Goal: Transaction & Acquisition: Purchase product/service

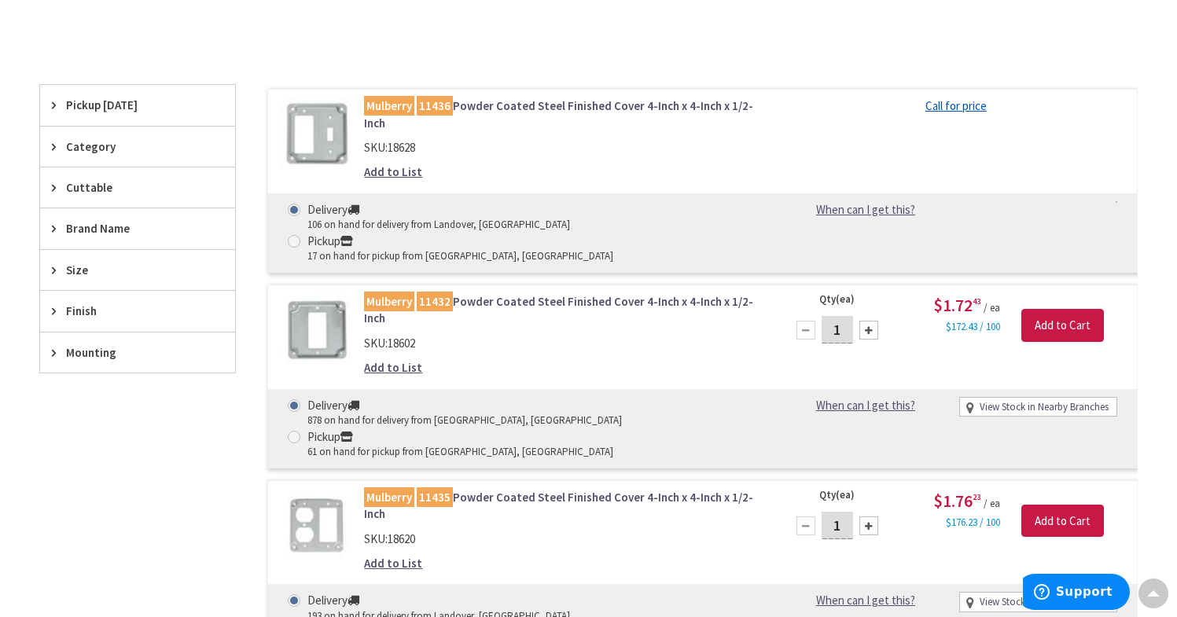
scroll to position [391, 0]
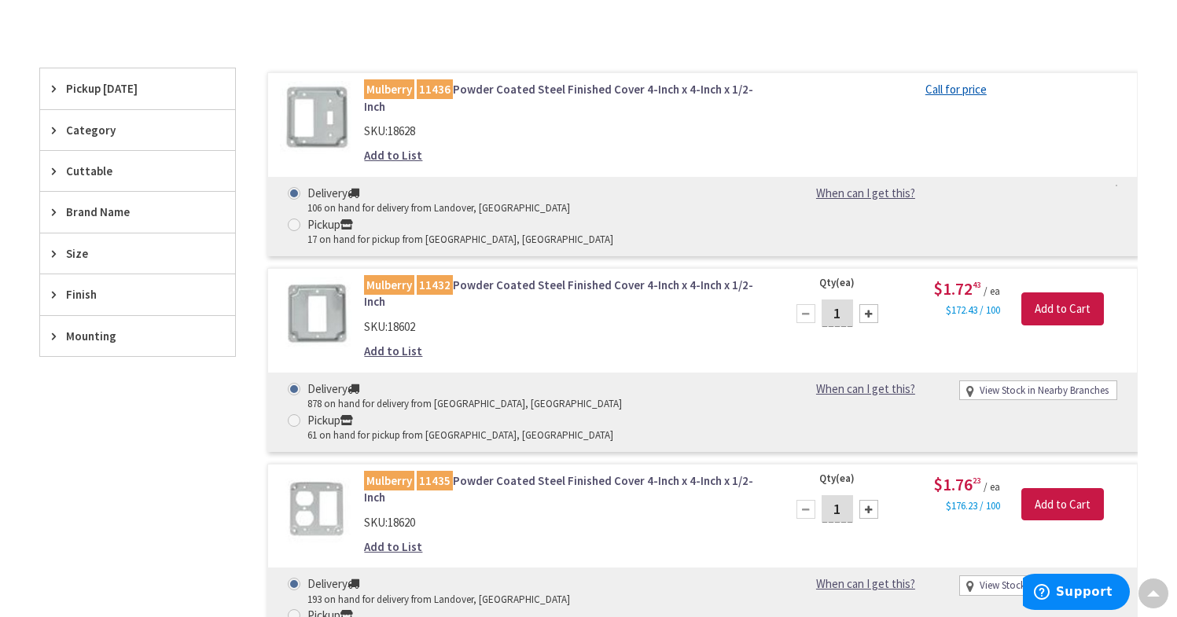
click at [493, 90] on link "Mulberry 11436 Powder Coated Steel Finished Cover 4-Inch x 4-Inch x 1/2-Inch" at bounding box center [563, 98] width 398 height 34
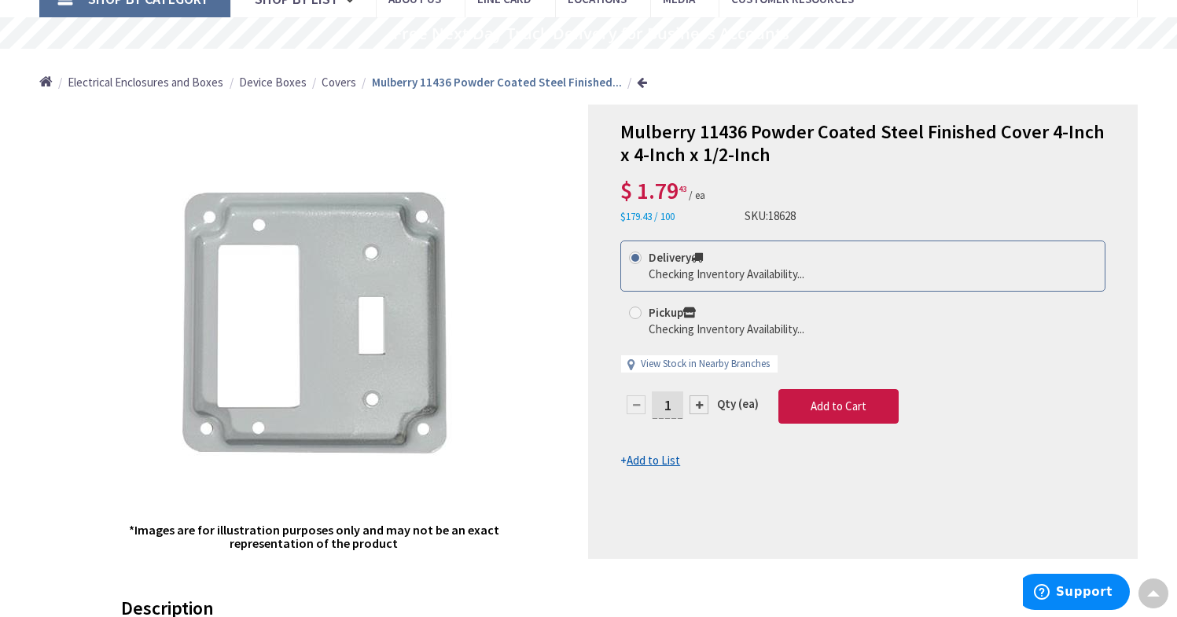
click at [701, 407] on div at bounding box center [698, 404] width 19 height 19
type input "2"
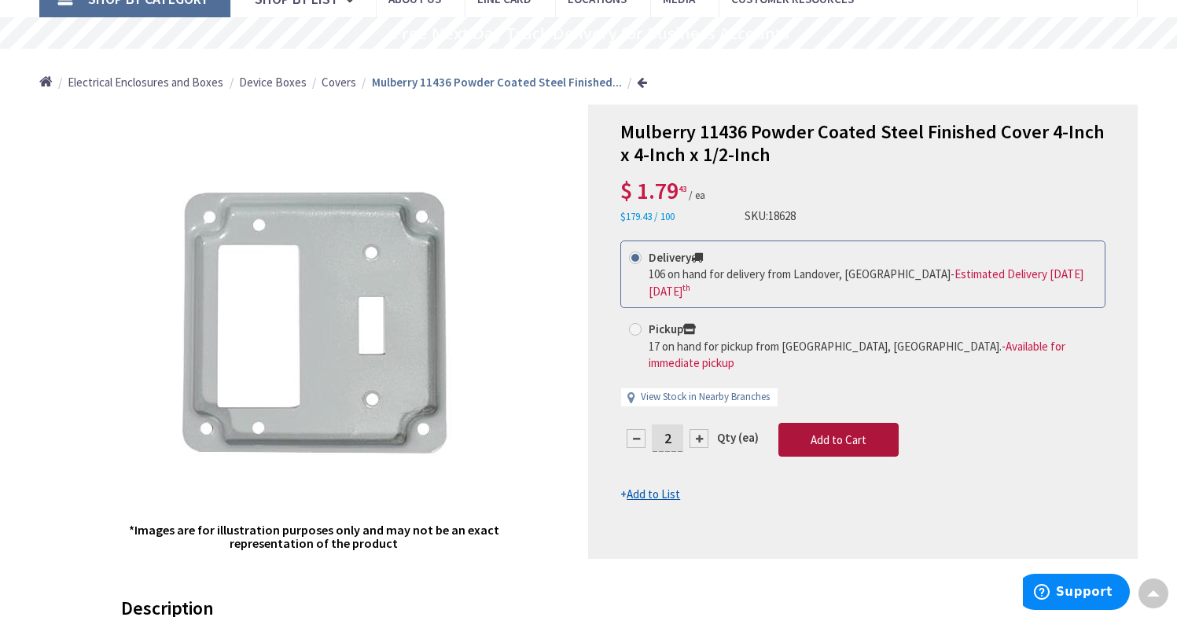
click at [847, 432] on span "Add to Cart" at bounding box center [838, 439] width 56 height 15
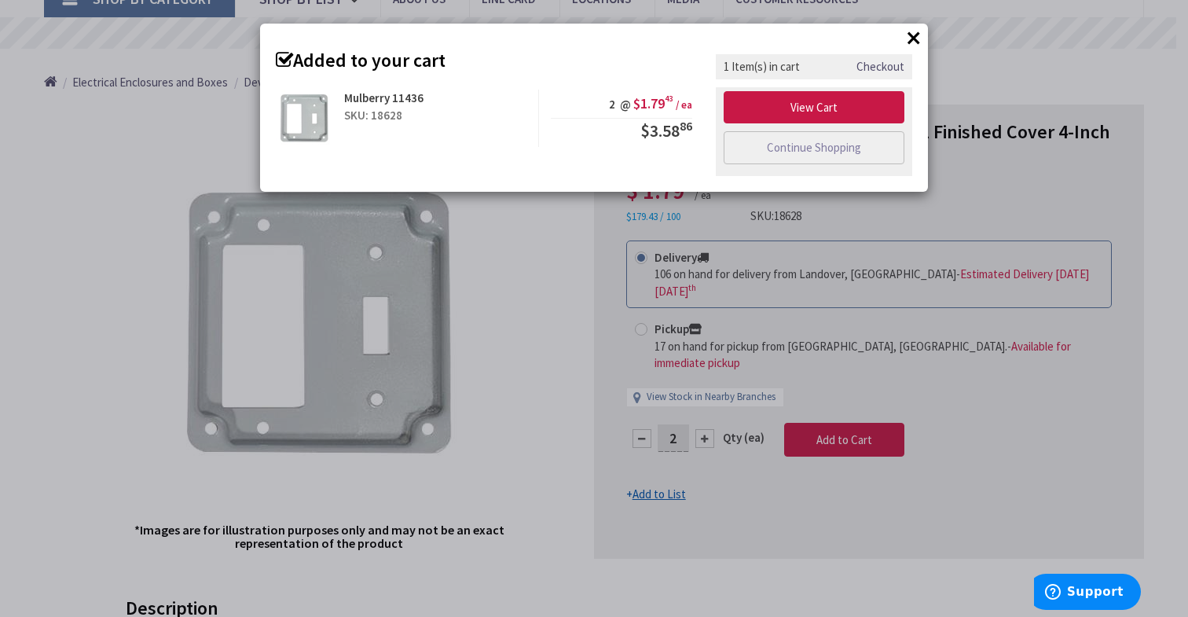
click at [921, 31] on button "×" at bounding box center [914, 38] width 24 height 24
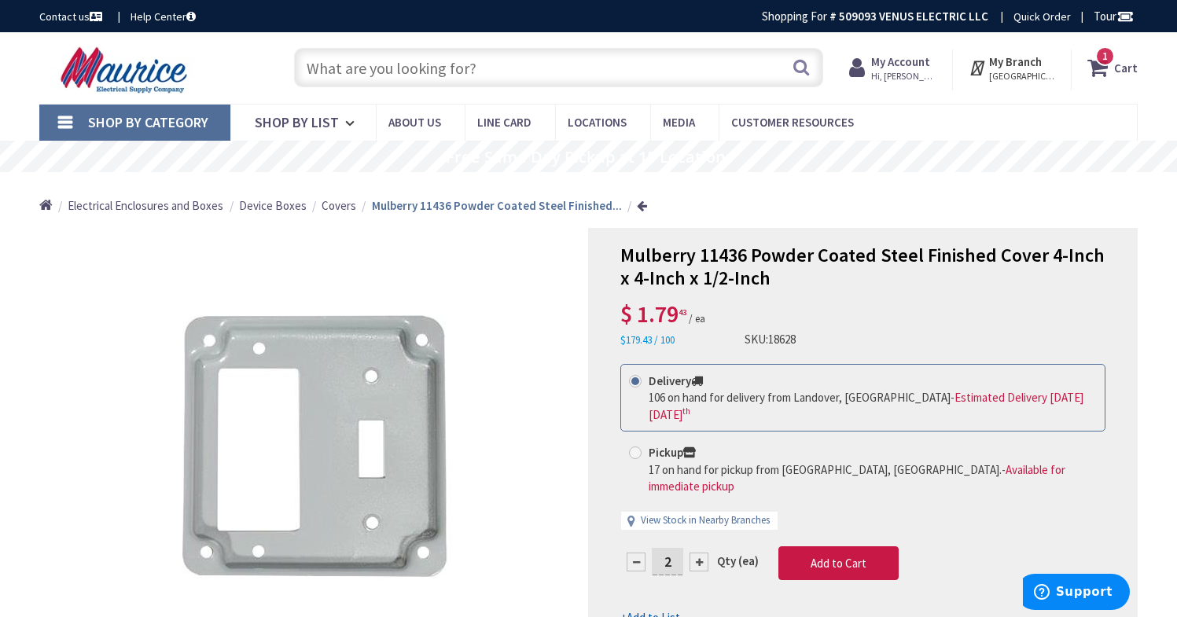
click at [457, 74] on input "text" at bounding box center [559, 67] width 530 height 39
paste input "Mulberry 30278"
type input "Mulberry 30278"
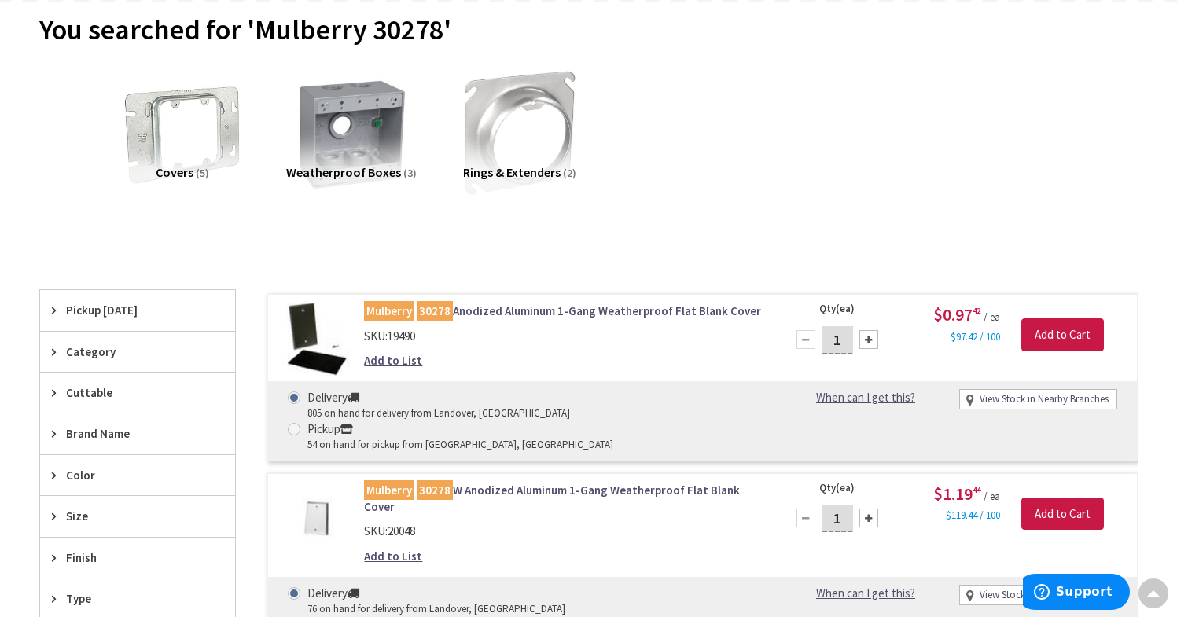
scroll to position [193, 0]
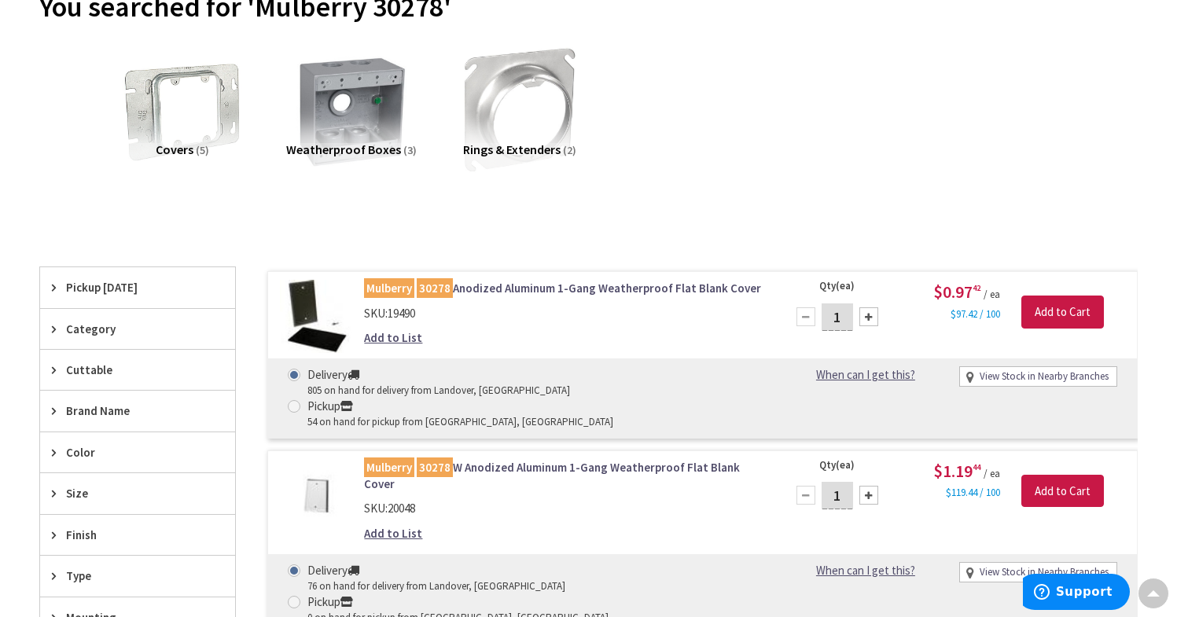
click at [870, 313] on div at bounding box center [868, 316] width 19 height 19
type input "2"
click at [1074, 306] on input "Add to Cart" at bounding box center [1062, 312] width 83 height 33
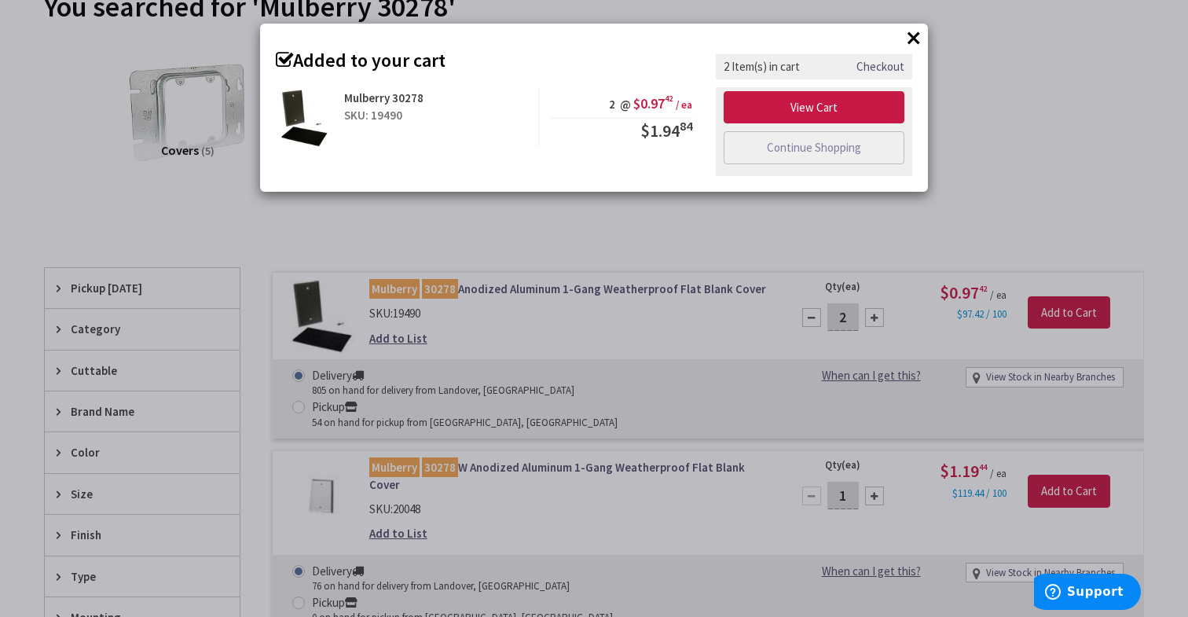
click at [1026, 156] on div "× Added to your cart Mulberry 30278 SKU: 19490 2 @ $0.97 42 / ea $1.94 84" at bounding box center [594, 308] width 1188 height 617
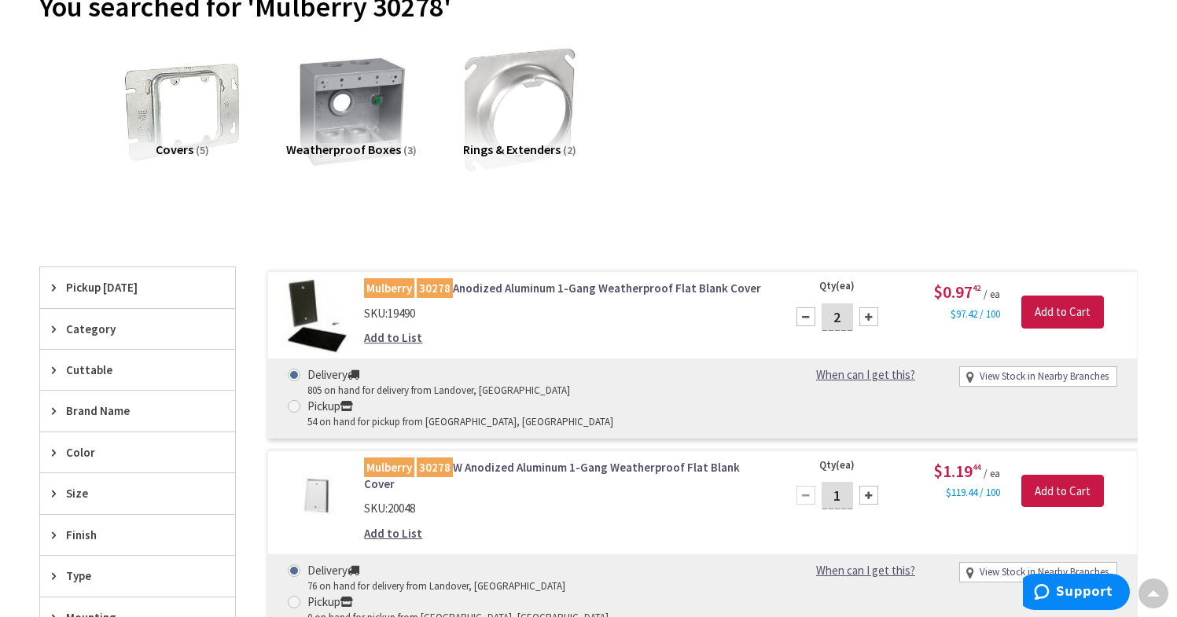
scroll to position [0, 0]
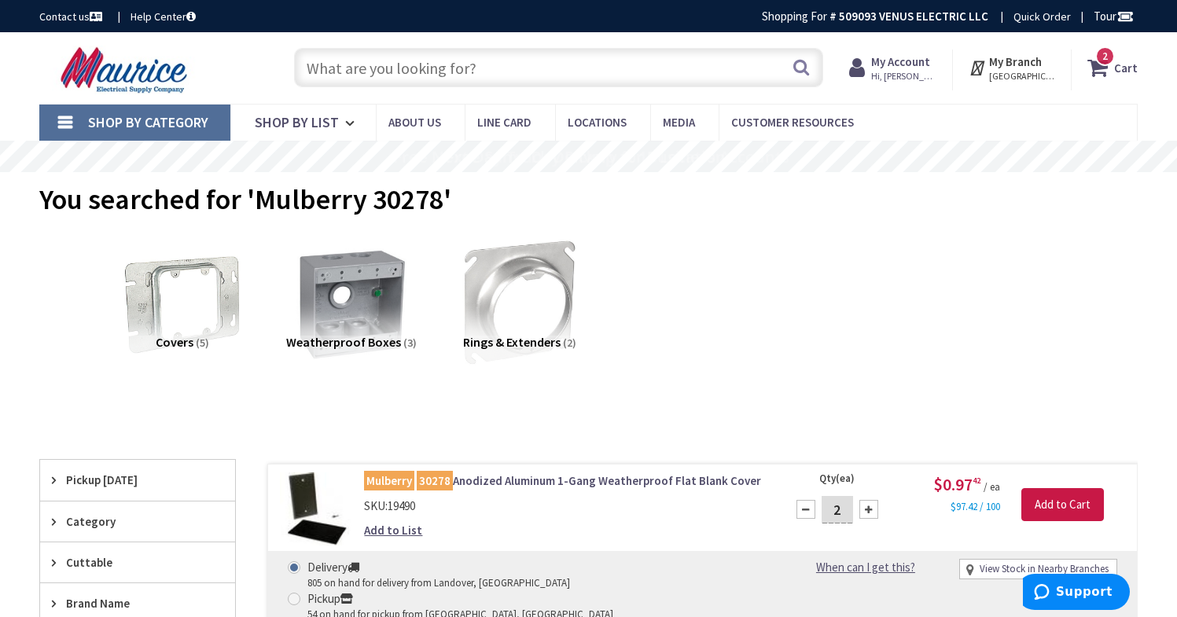
click at [396, 71] on input "text" at bounding box center [559, 67] width 530 height 39
paste input "30-1042"
type input "30-1042"
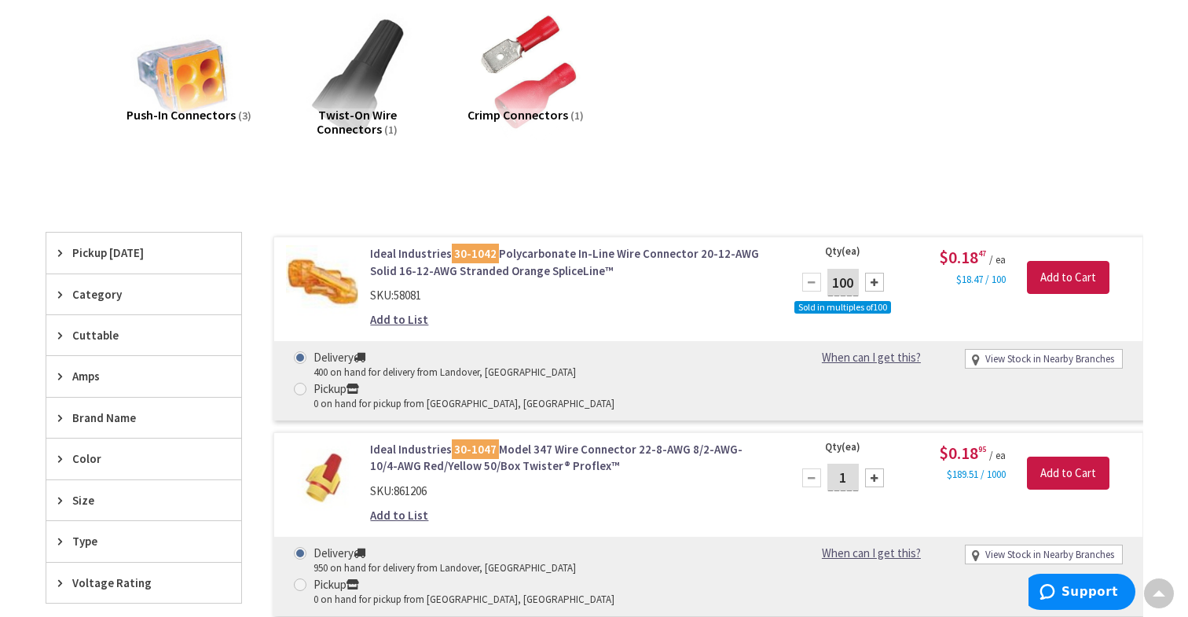
scroll to position [271, 0]
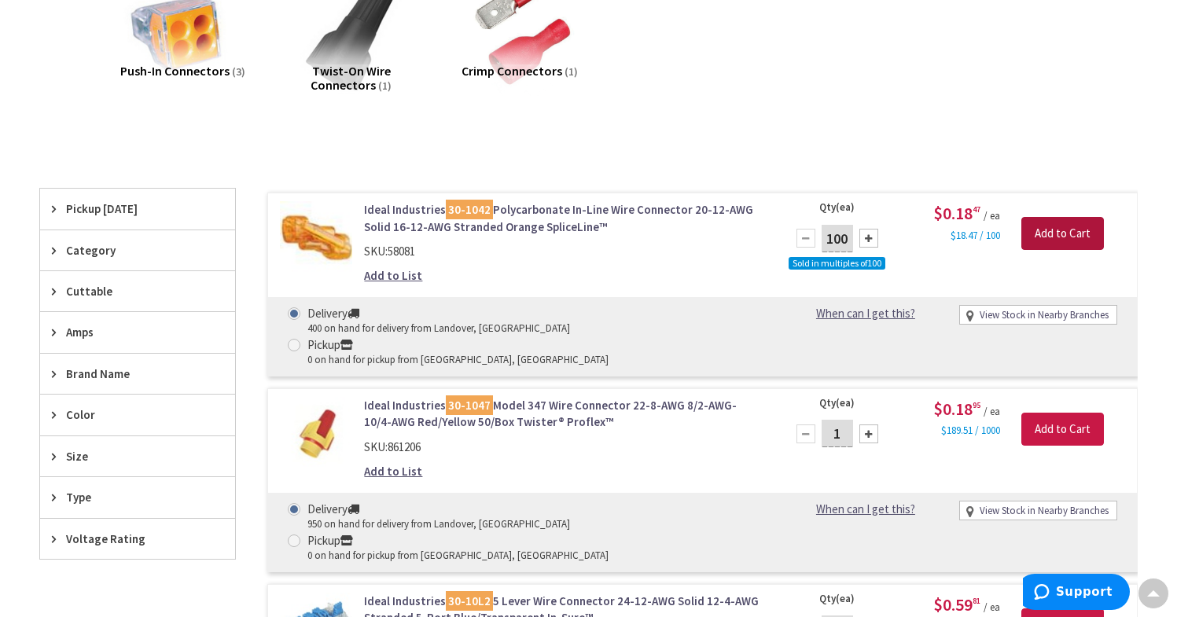
click at [1041, 226] on input "Add to Cart" at bounding box center [1062, 233] width 83 height 33
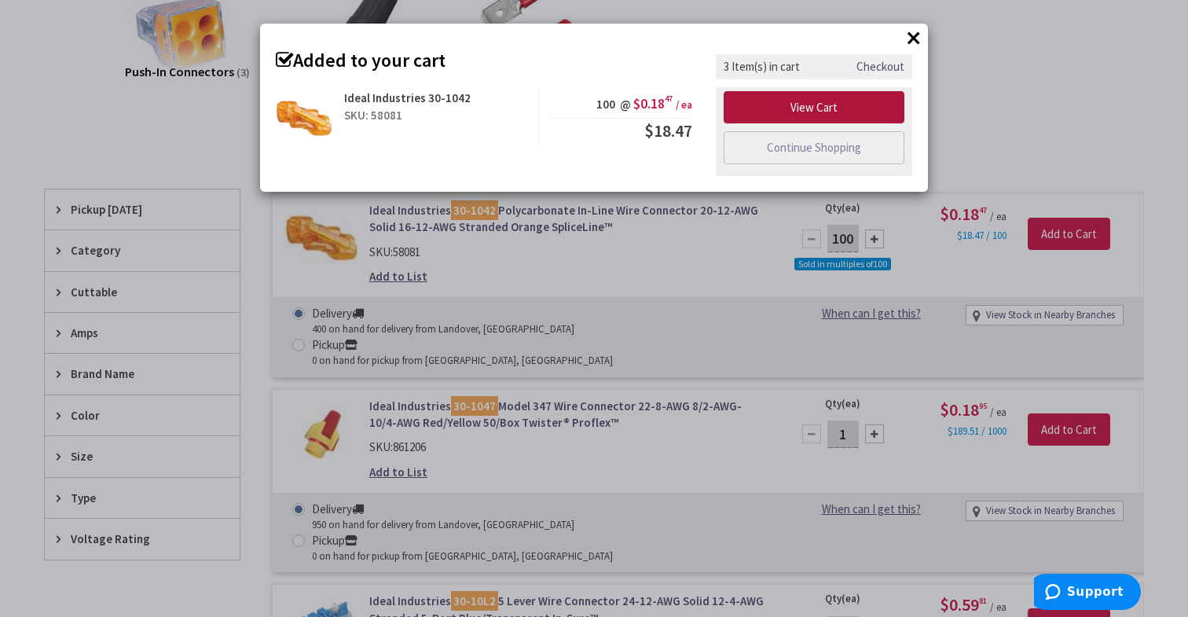
click at [835, 105] on link "View Cart" at bounding box center [814, 107] width 181 height 33
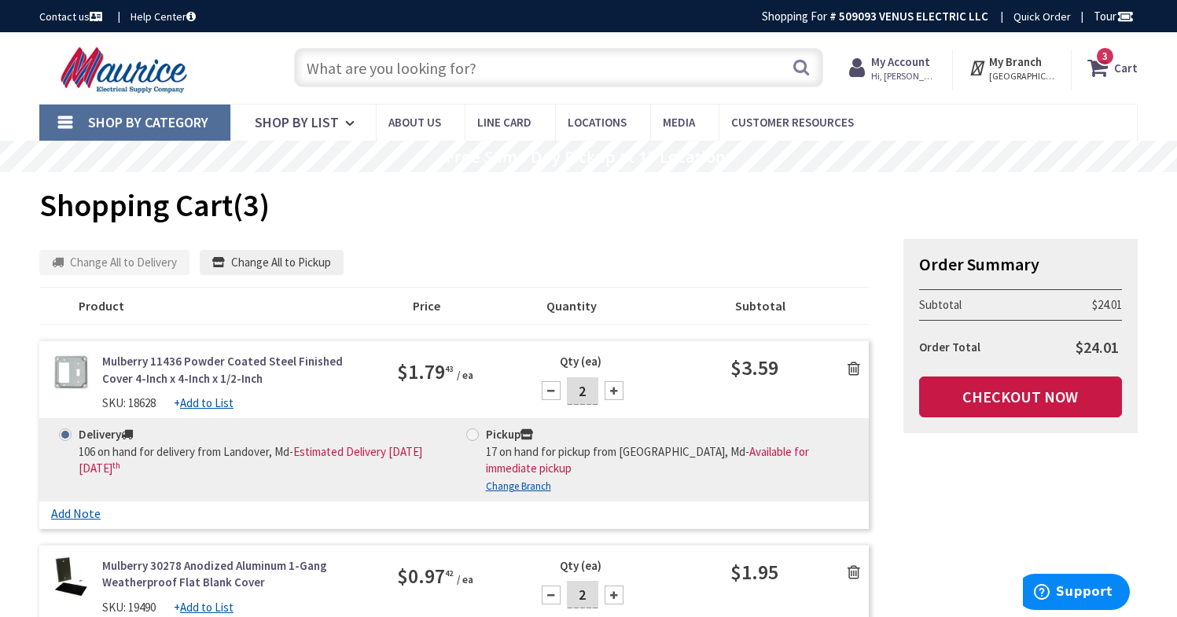
click at [445, 68] on input "text" at bounding box center [559, 67] width 530 height 39
paste input "two gang PVC box"
type input "two gang PVC box"
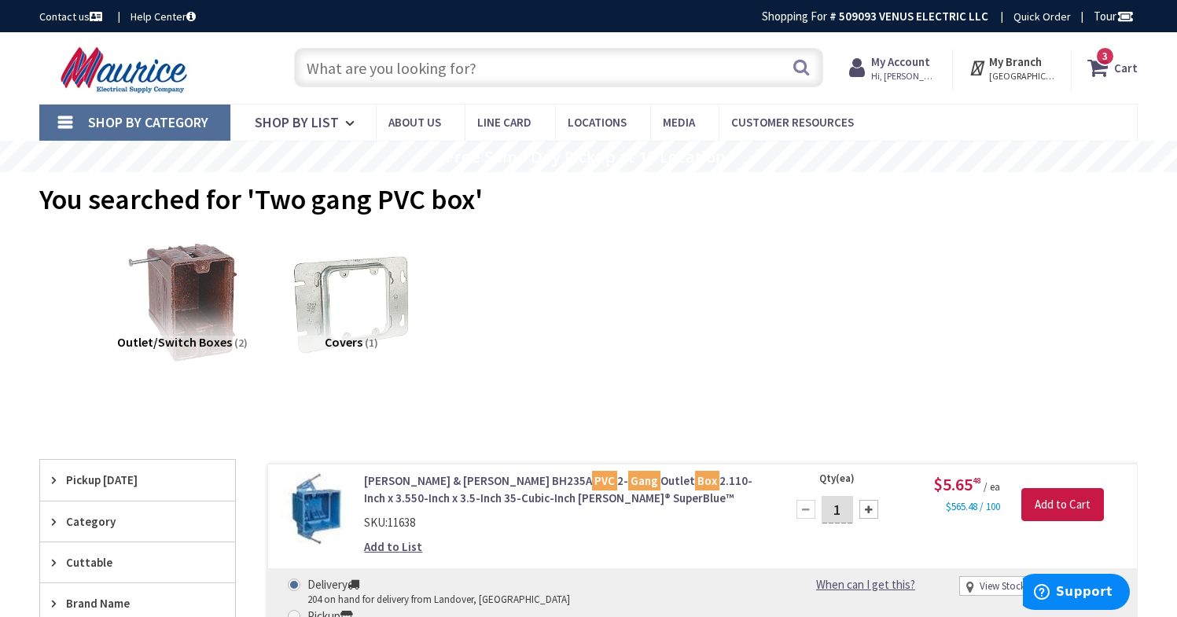
click at [420, 67] on input "text" at bounding box center [559, 67] width 530 height 39
paste input "CHFAFGF120CS"
type input "CHFAFGF120CS"
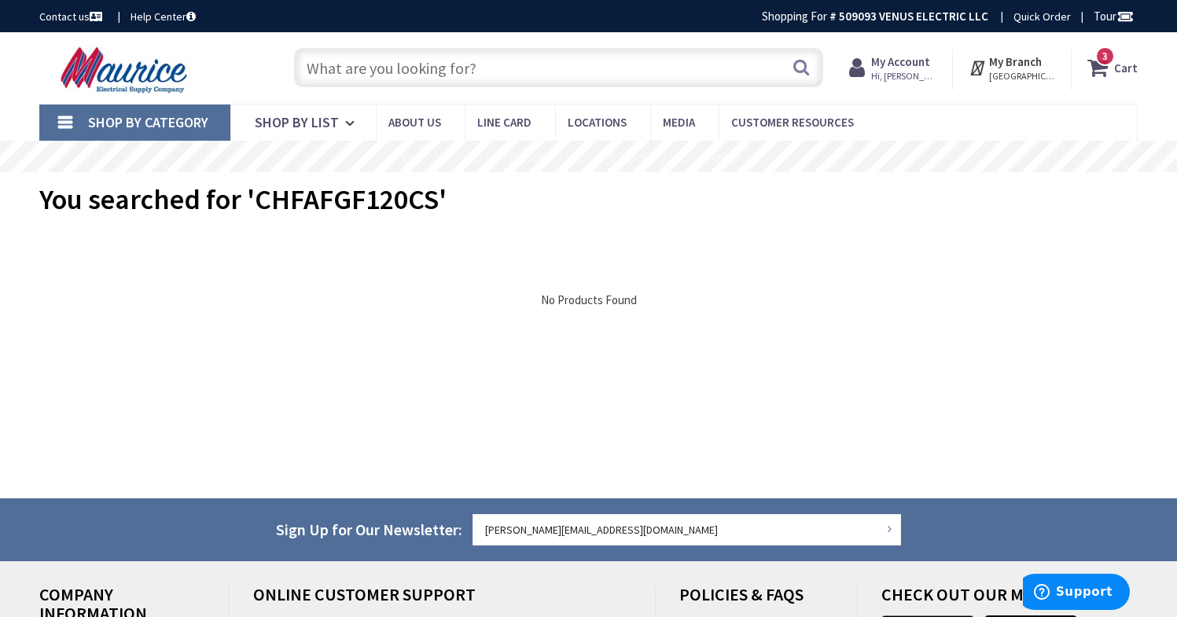
click at [376, 64] on input "text" at bounding box center [559, 67] width 530 height 39
click at [372, 63] on input "text" at bounding box center [559, 67] width 530 height 39
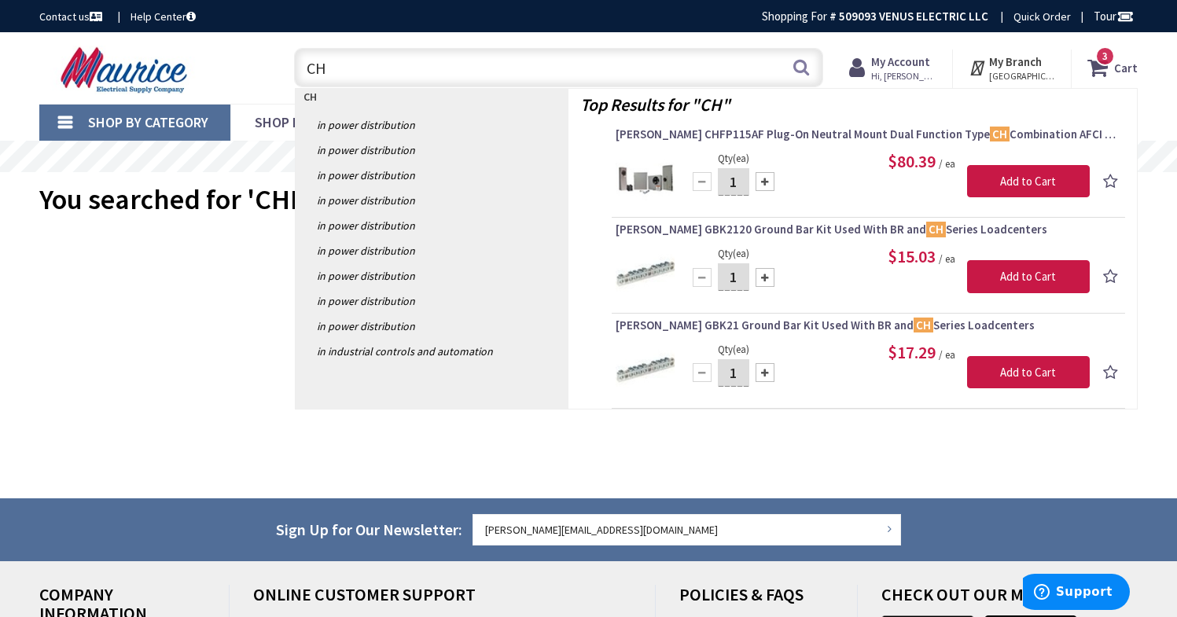
drag, startPoint x: 368, startPoint y: 66, endPoint x: 305, endPoint y: 72, distance: 63.1
click at [305, 72] on input "CH" at bounding box center [559, 67] width 530 height 39
paste input "120 DF"
type input "CH 120 DF"
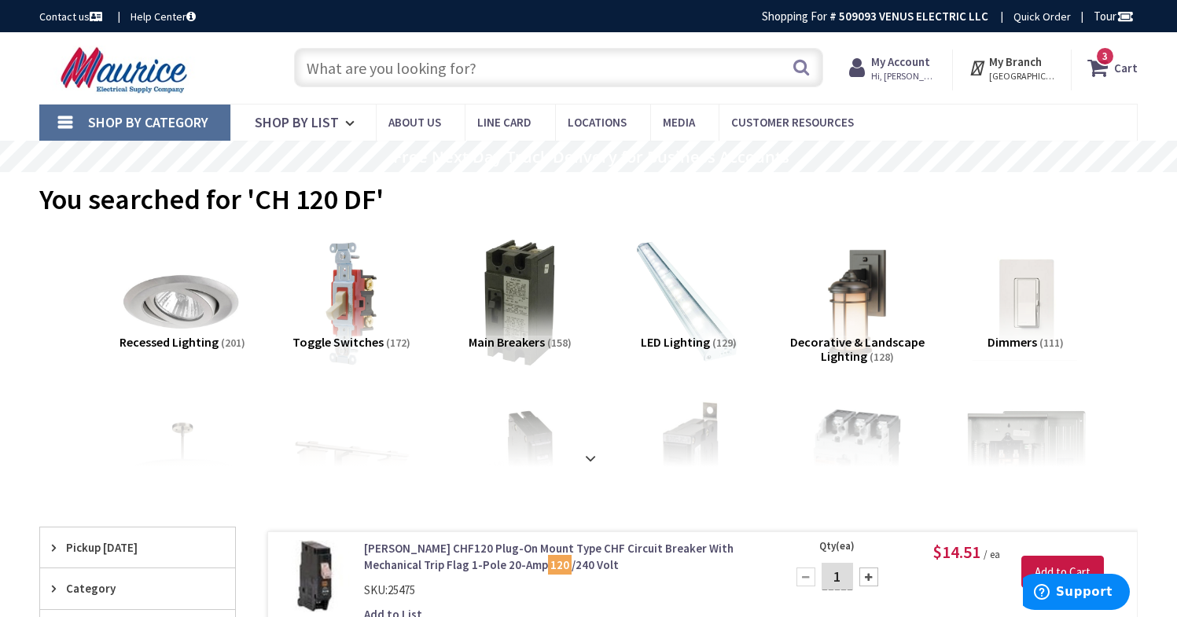
click at [400, 72] on input "text" at bounding box center [559, 67] width 530 height 39
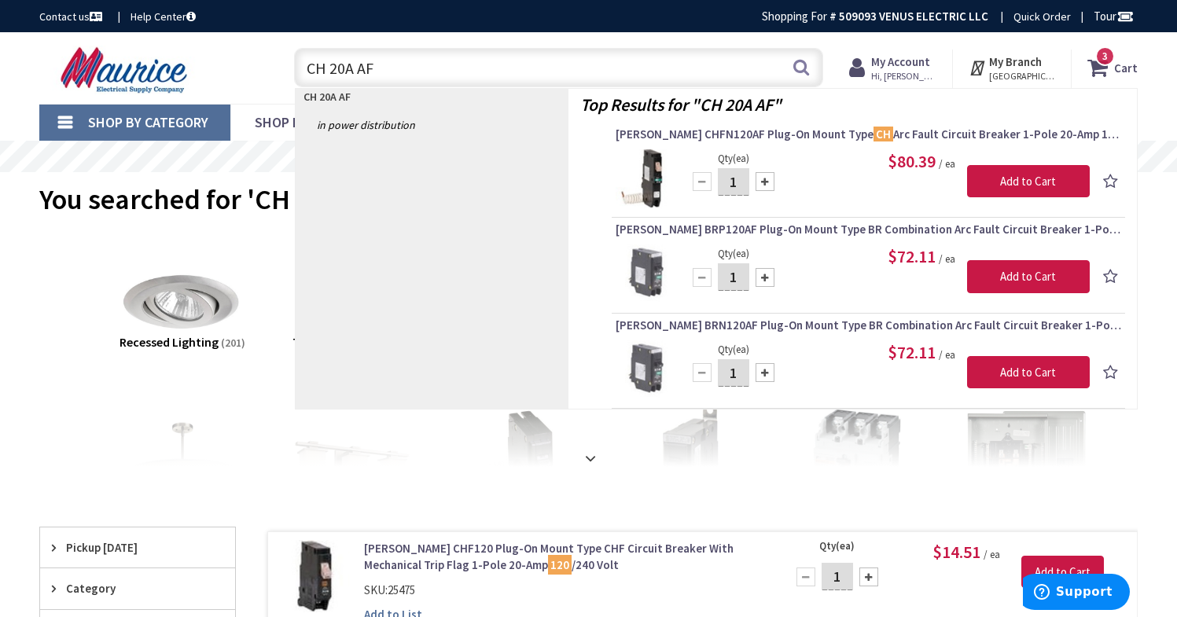
type input "CH 20A AF"
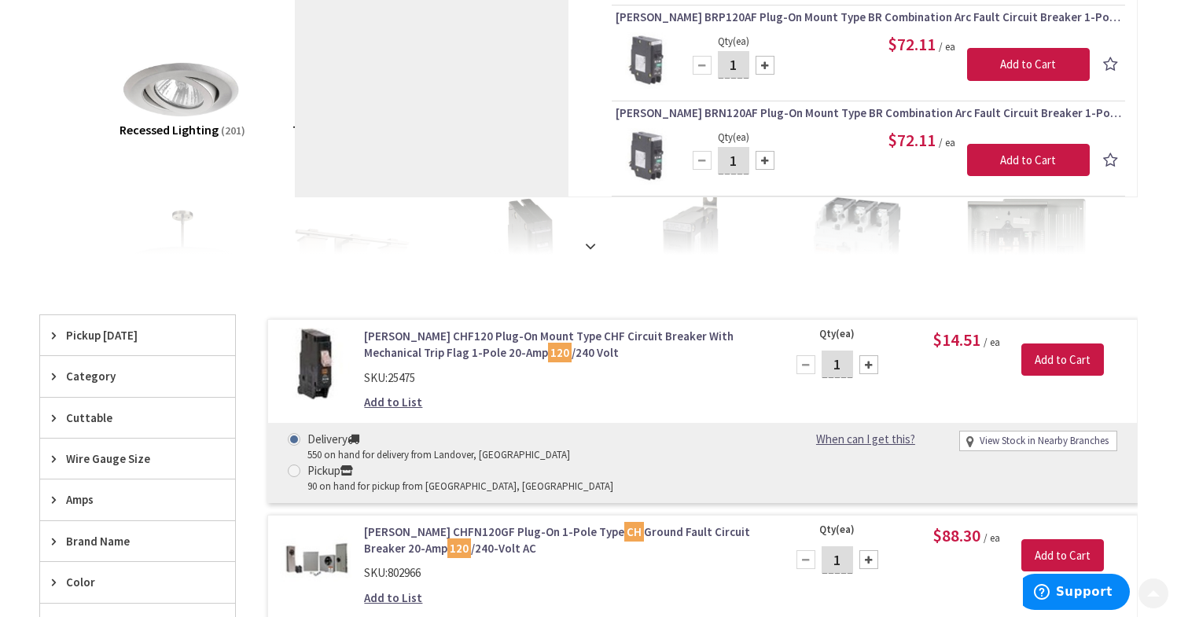
scroll to position [249, 0]
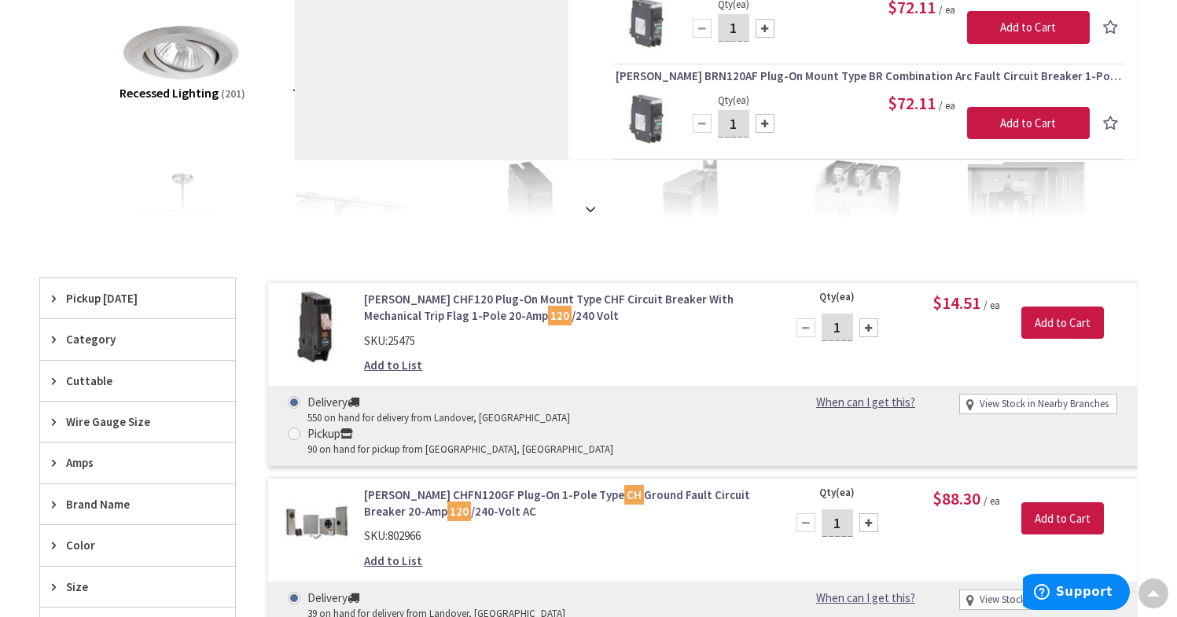
click at [418, 299] on link "Eaton CHF120 Plug-On Mount Type CHF Circuit Breaker With Mechanical Trip Flag 1…" at bounding box center [563, 308] width 398 height 34
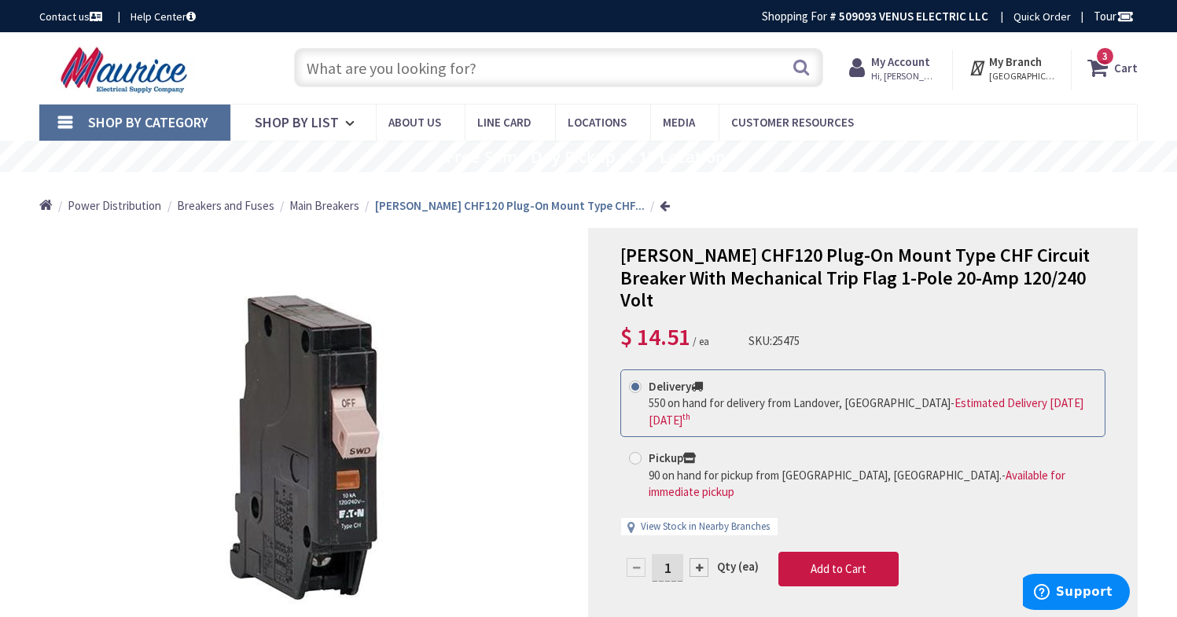
click at [380, 64] on input "text" at bounding box center [559, 67] width 530 height 39
paste input "CHFP120DF"
type input "CHFP120DF"
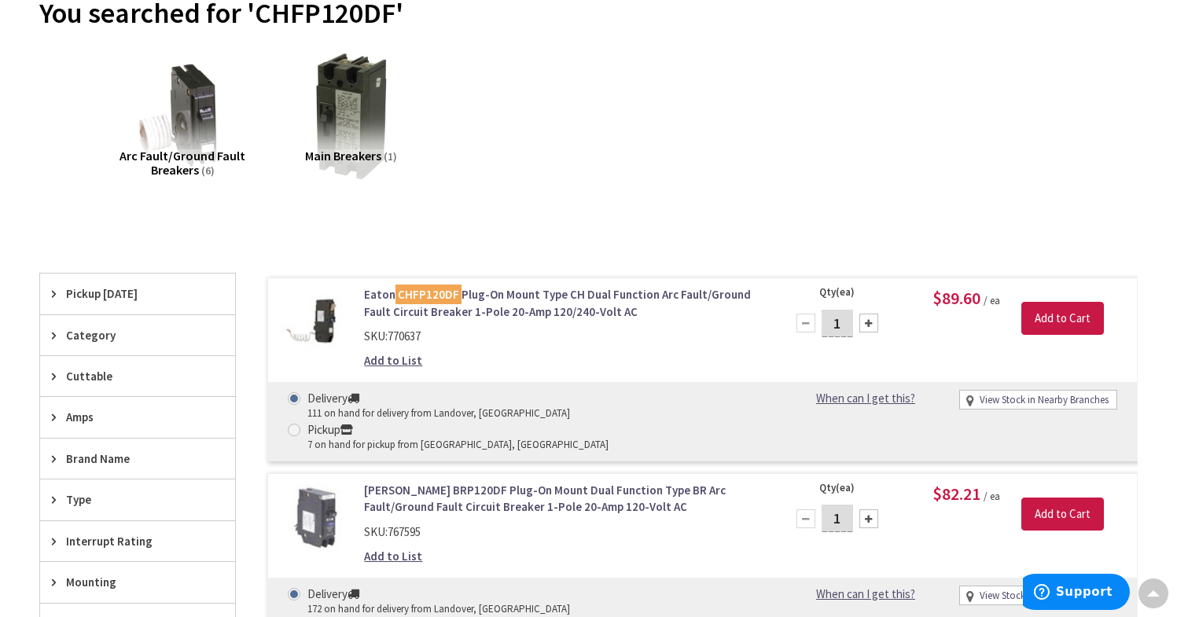
scroll to position [188, 0]
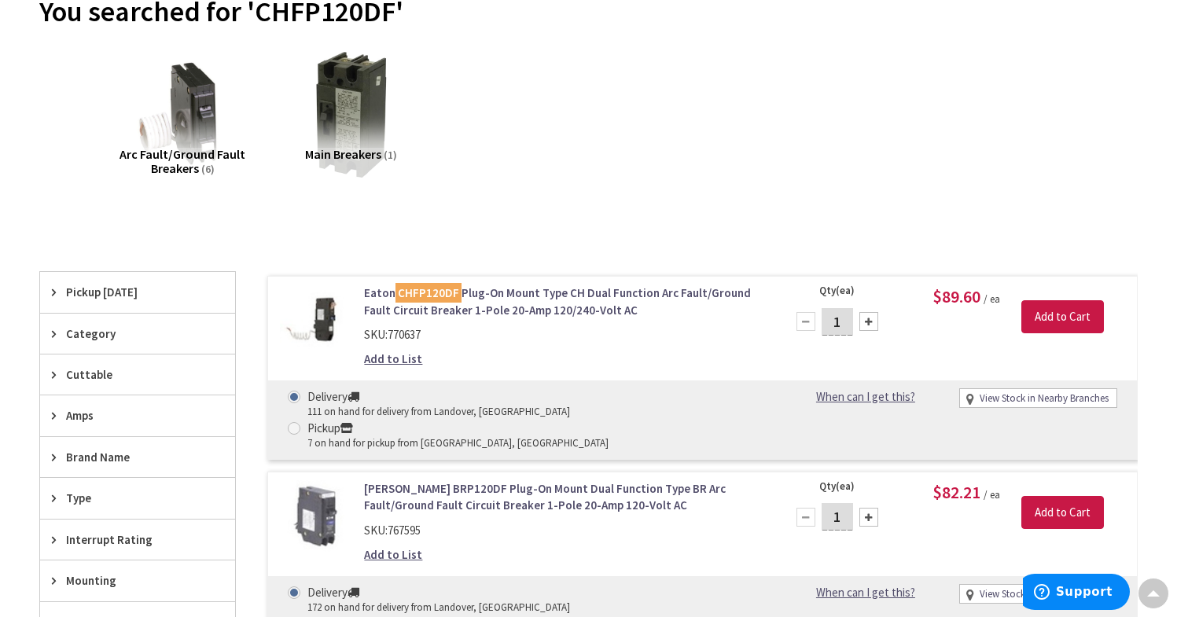
click at [513, 296] on link "Eaton CHFP120DF Plug-On Mount Type CH Dual Function Arc Fault/Ground Fault Circ…" at bounding box center [563, 302] width 398 height 34
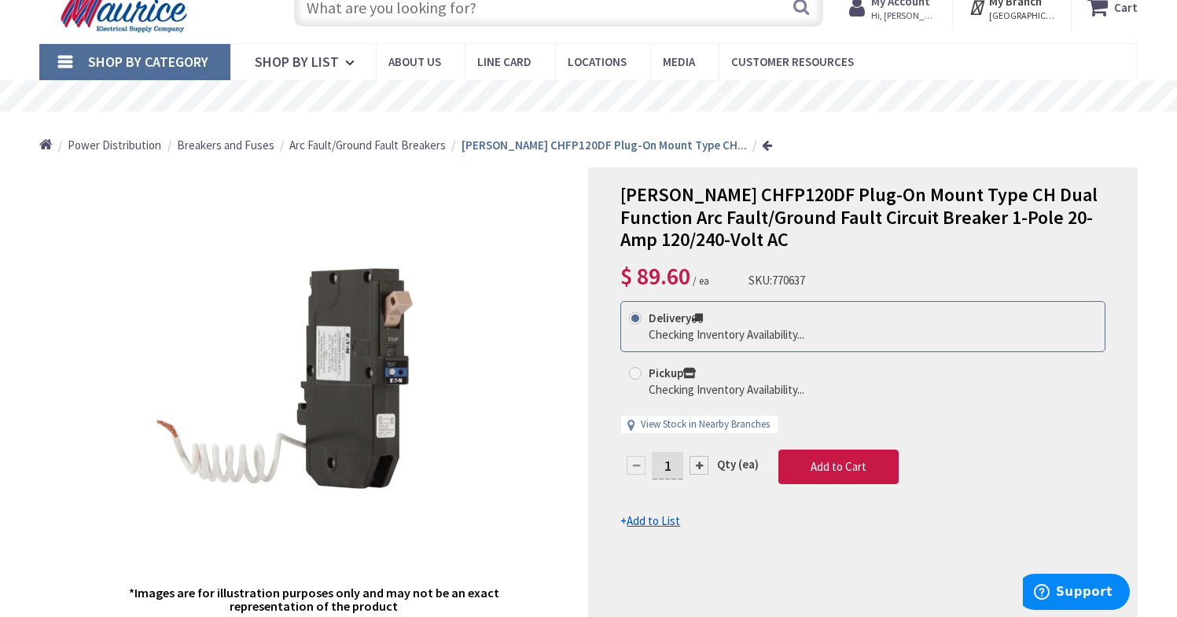
scroll to position [96, 0]
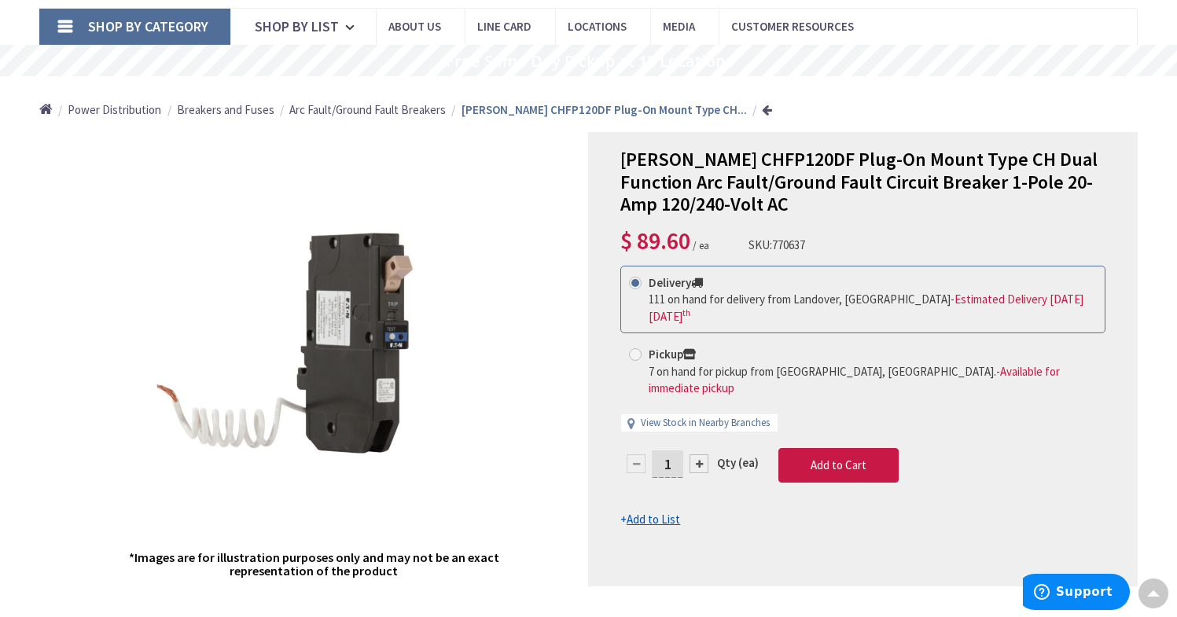
click at [702, 454] on div at bounding box center [698, 463] width 19 height 19
type input "2"
click at [848, 459] on button "Add to Cart" at bounding box center [838, 465] width 120 height 35
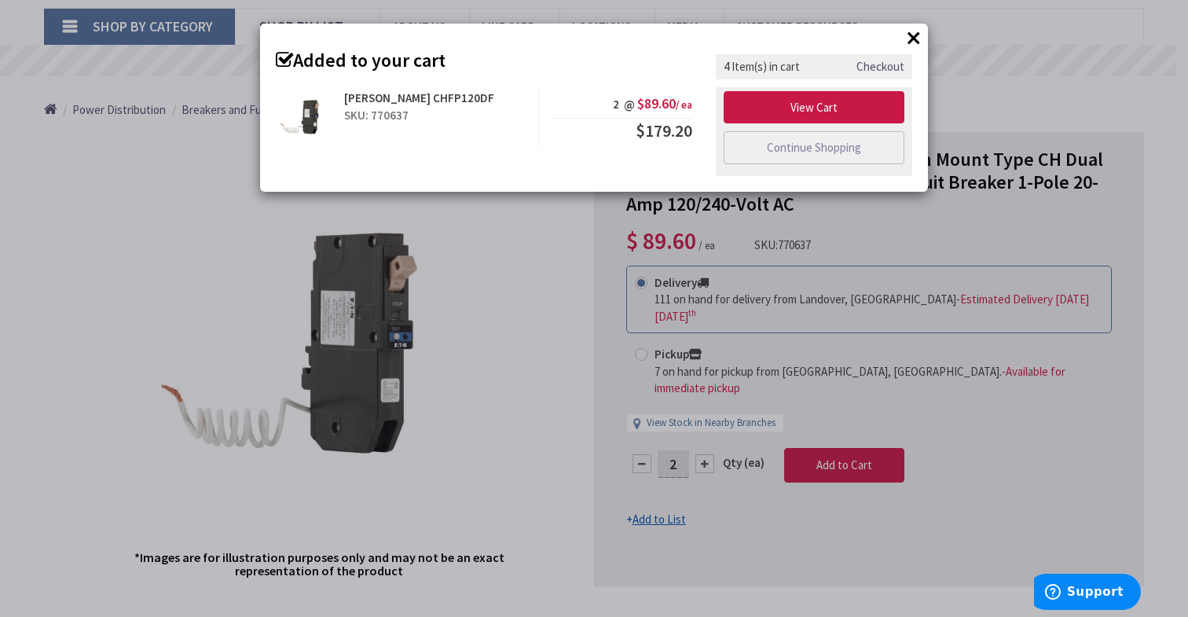
click at [914, 36] on button "×" at bounding box center [914, 38] width 24 height 24
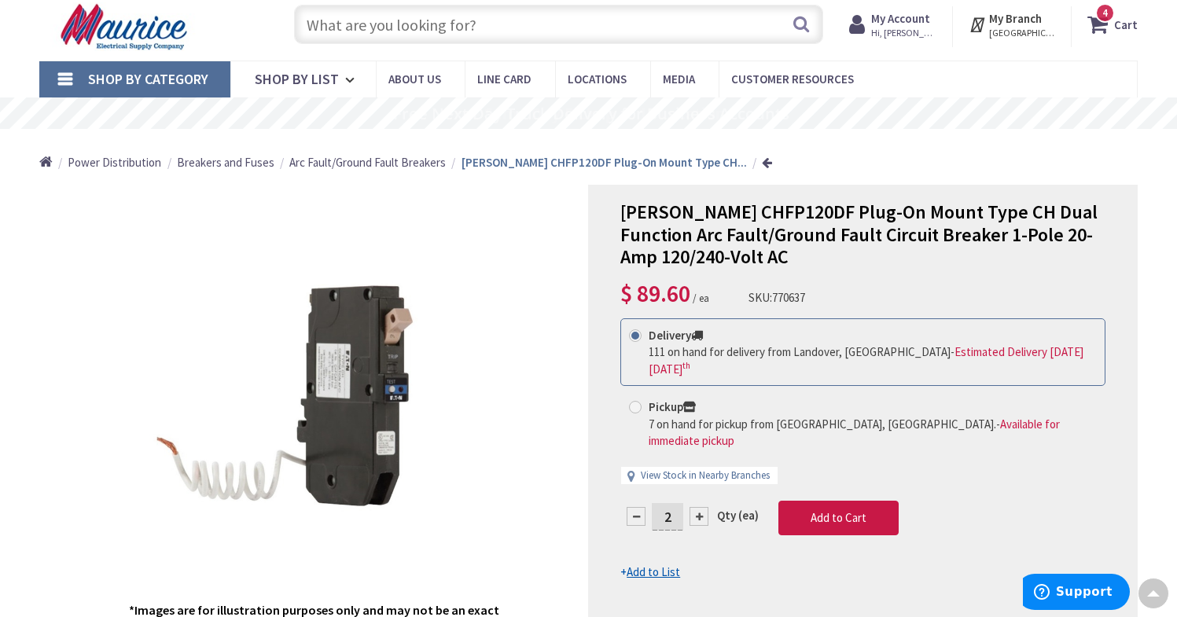
scroll to position [0, 0]
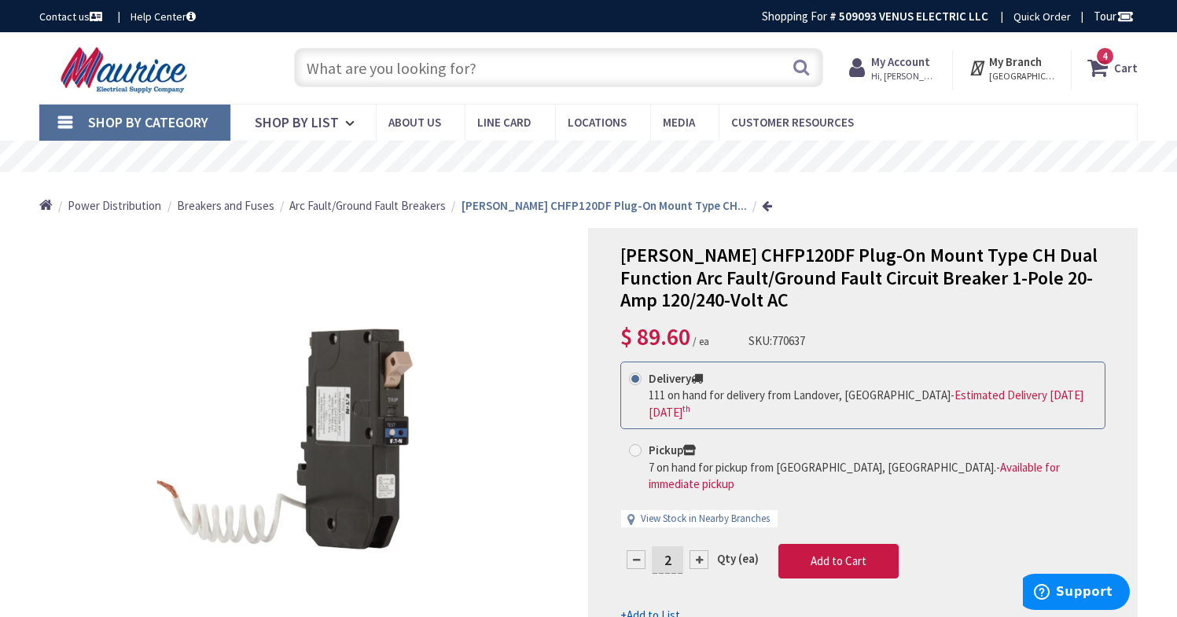
click at [389, 72] on input "text" at bounding box center [559, 67] width 530 height 39
paste input "CHFP115DF"
type input "CHFP115DF"
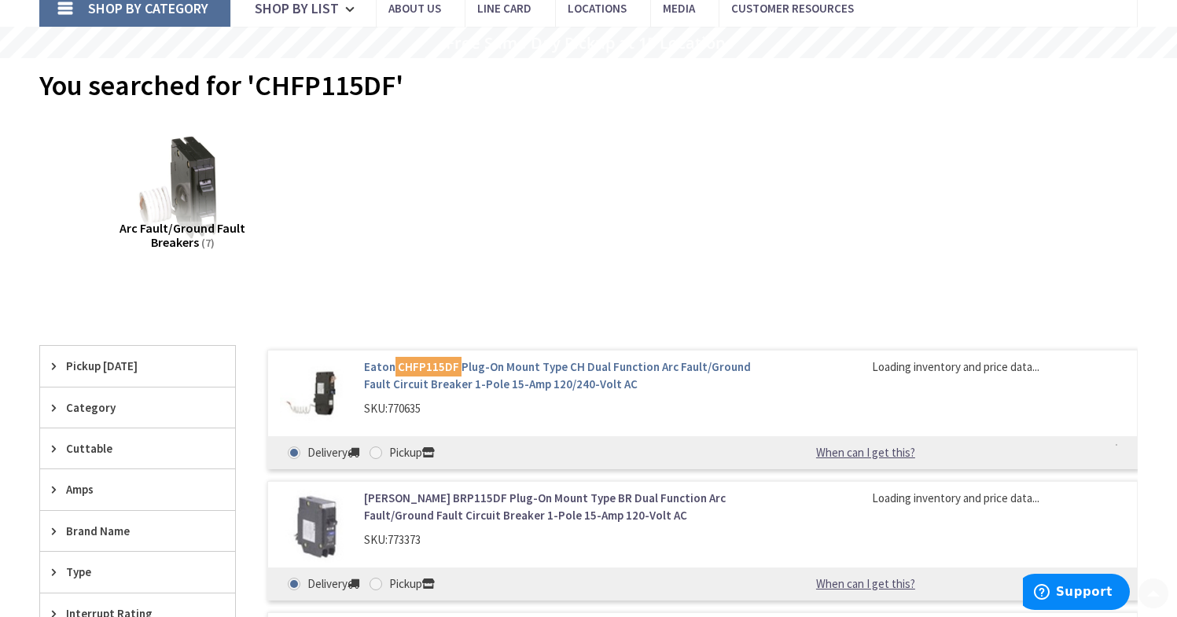
scroll to position [205, 0]
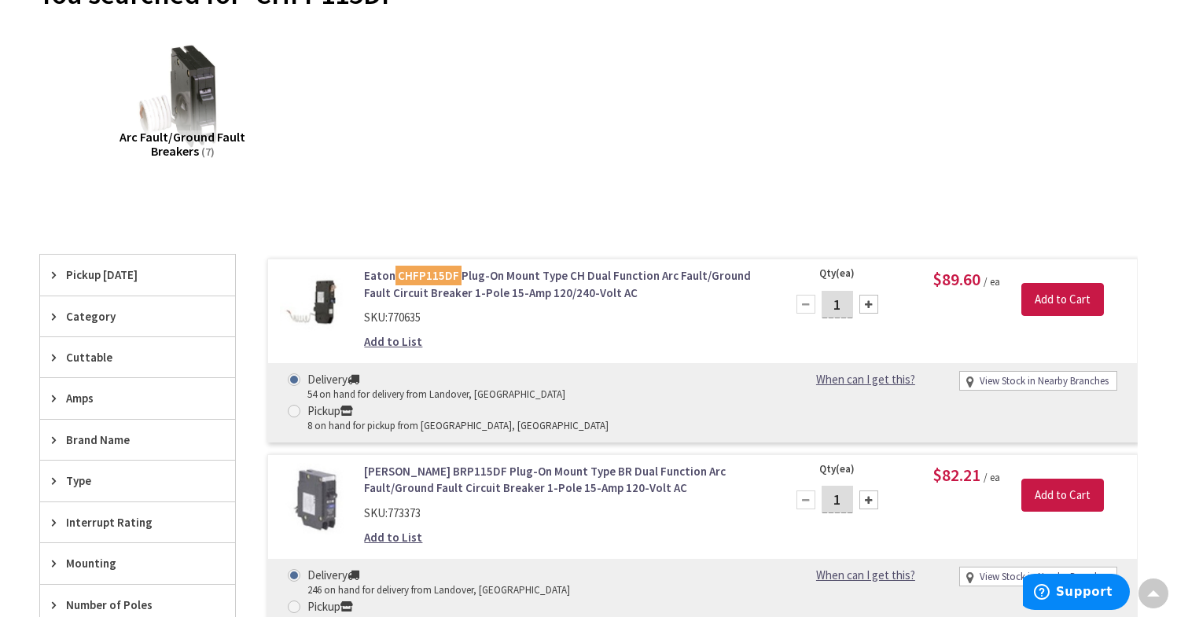
click at [873, 303] on div at bounding box center [868, 304] width 19 height 19
type input "2"
click at [1063, 302] on input "Add to Cart" at bounding box center [1062, 299] width 83 height 33
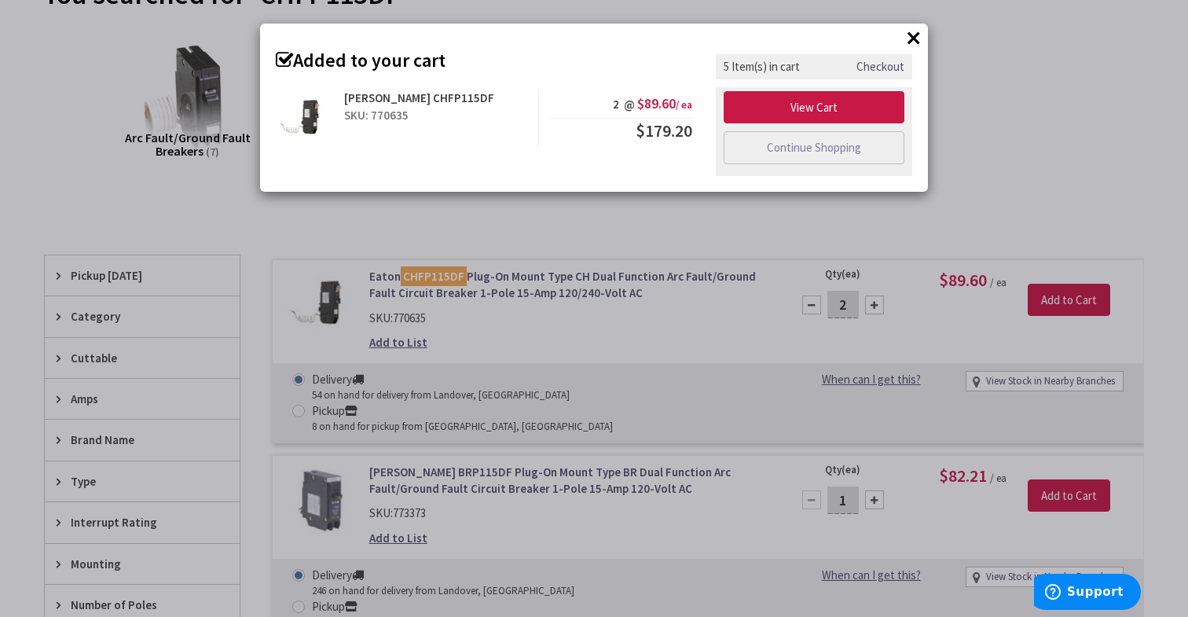
click at [918, 30] on button "×" at bounding box center [914, 38] width 24 height 24
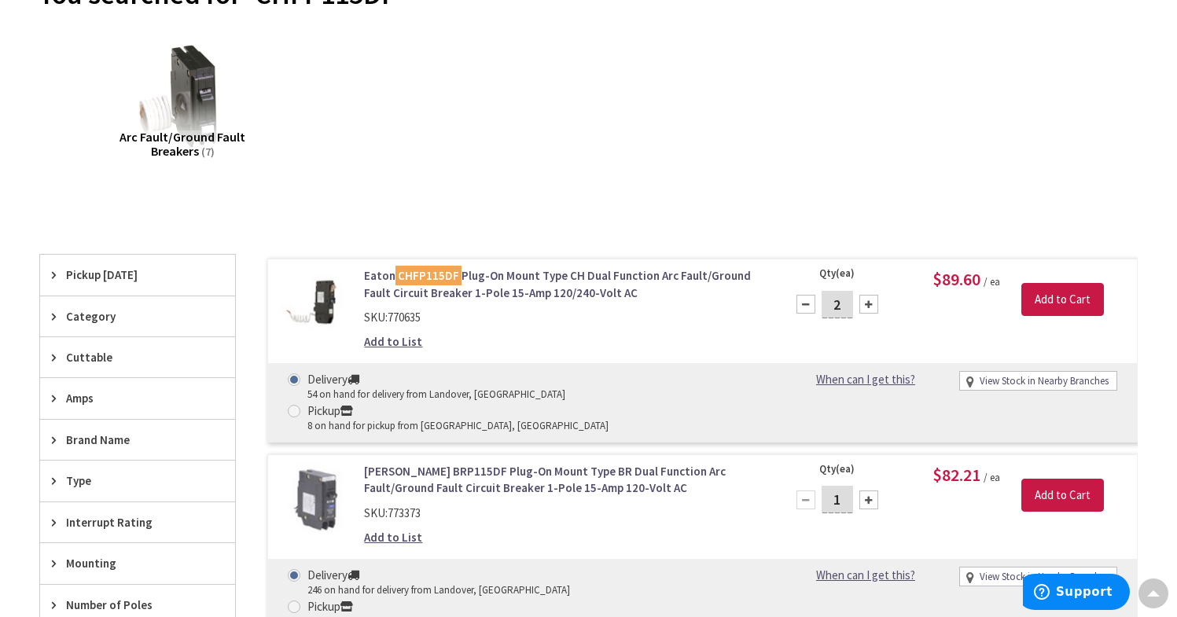
scroll to position [0, 0]
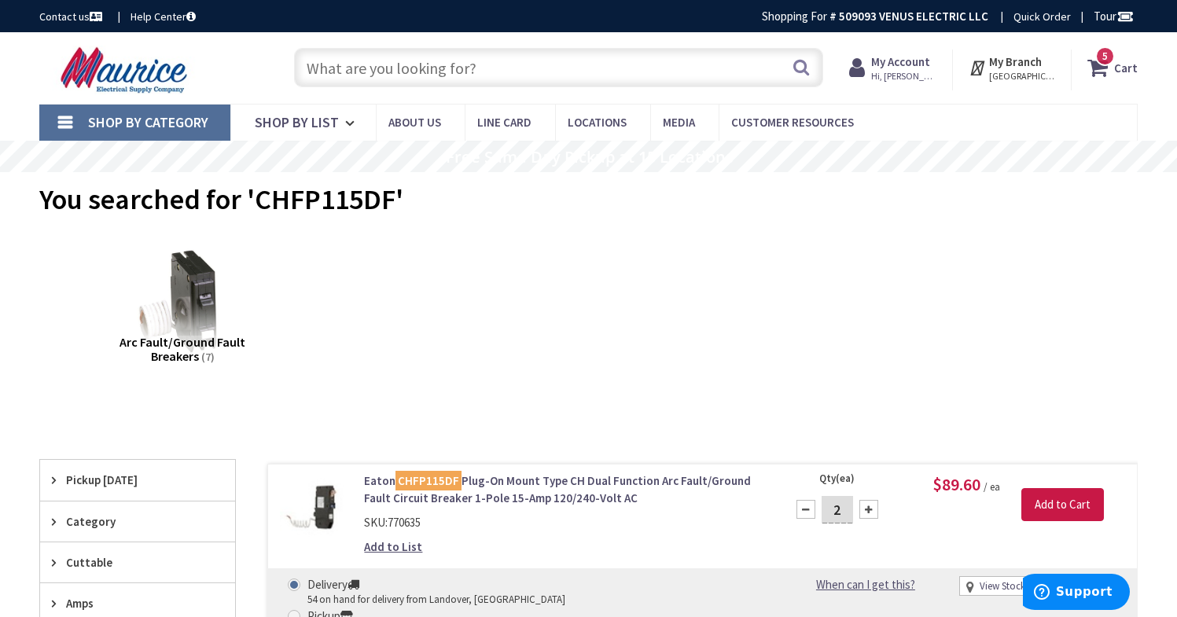
click at [456, 70] on input "text" at bounding box center [559, 67] width 530 height 39
paste input "CHFN120AF"
type input "CHFN120AF"
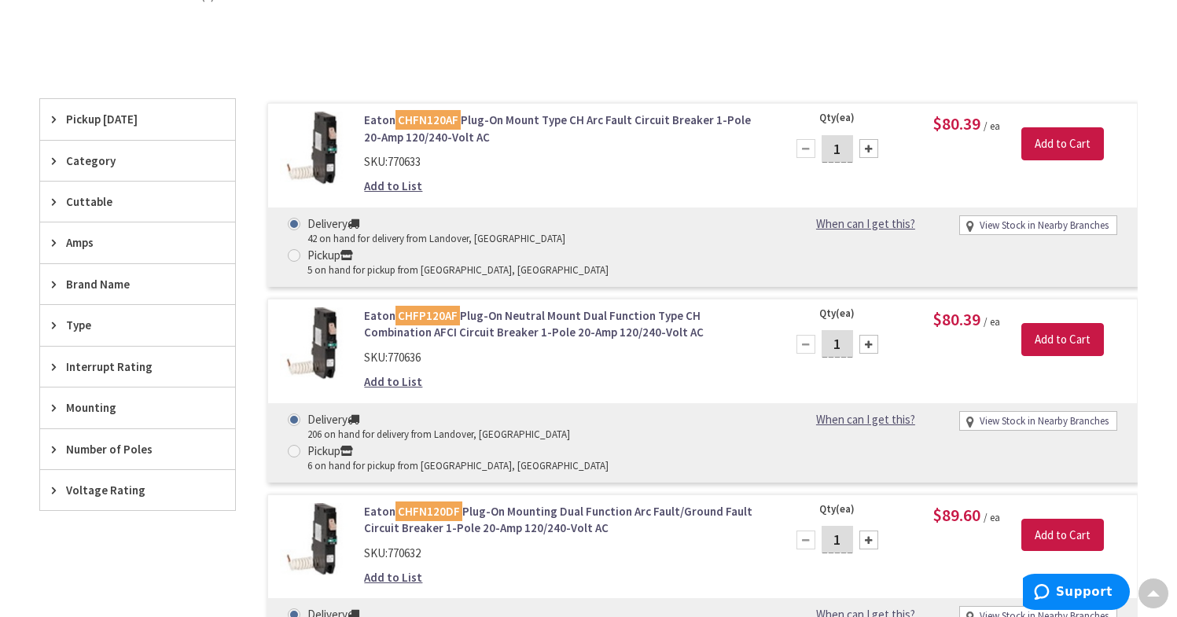
scroll to position [362, 0]
click at [539, 502] on link "Eaton CHFN120DF Plug-On Mounting Dual Function Arc Fault/Ground Fault Circuit B…" at bounding box center [563, 519] width 398 height 34
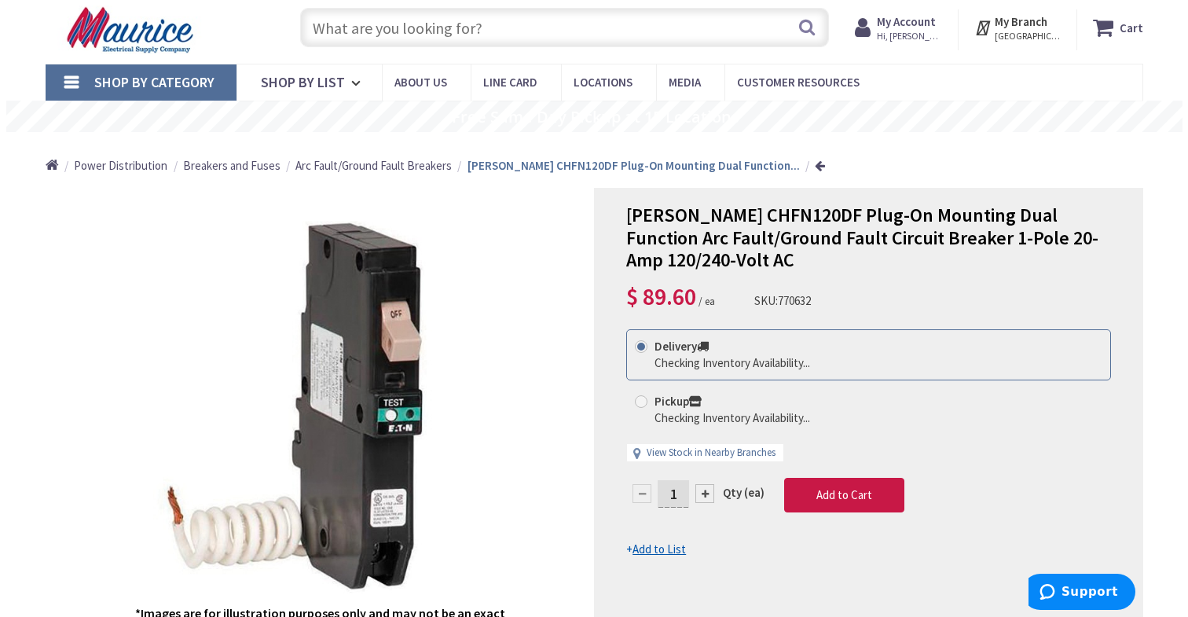
scroll to position [167, 0]
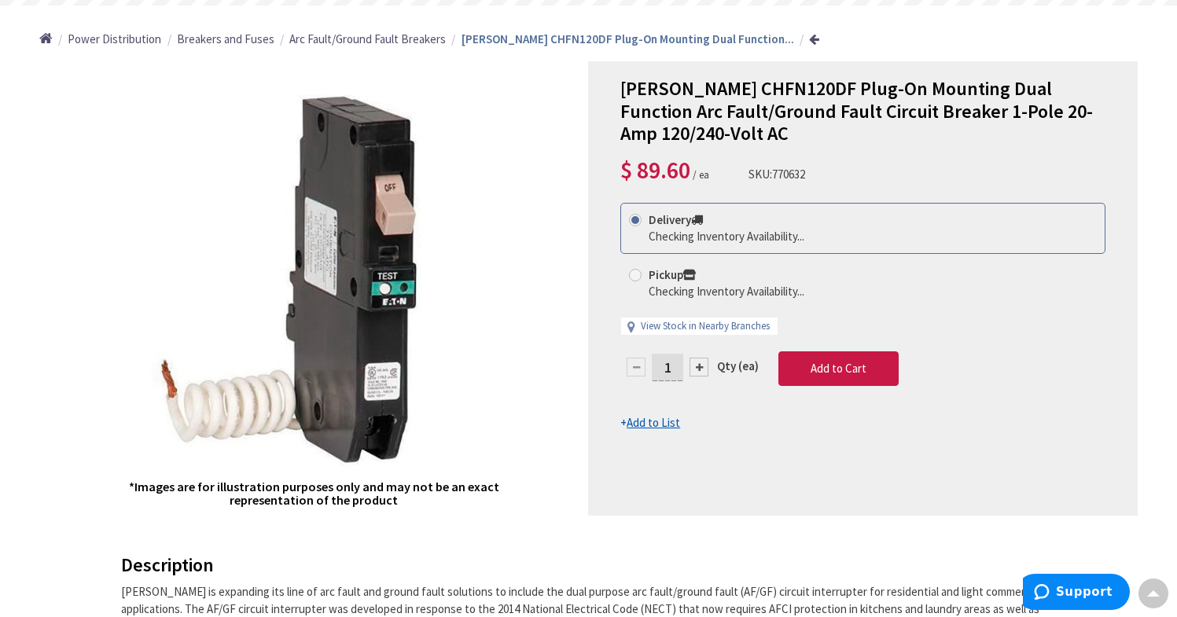
click at [696, 369] on div at bounding box center [698, 367] width 19 height 19
type input "2"
click at [844, 375] on div at bounding box center [863, 288] width 548 height 453
